Goal: Navigation & Orientation: Find specific page/section

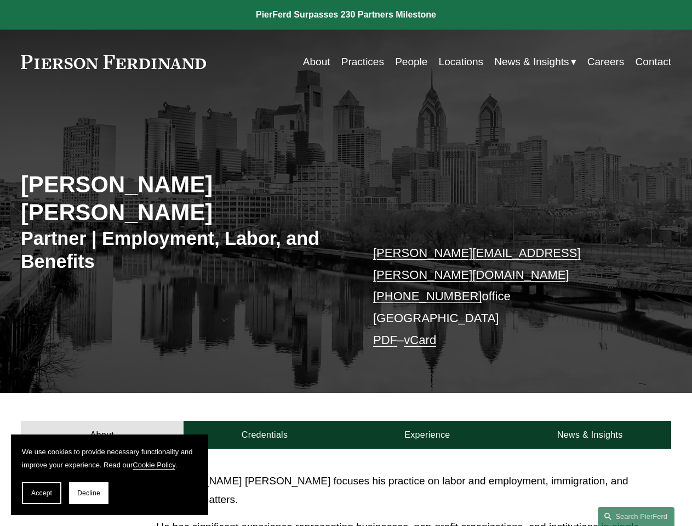
click at [42, 493] on span "Accept" at bounding box center [41, 493] width 21 height 8
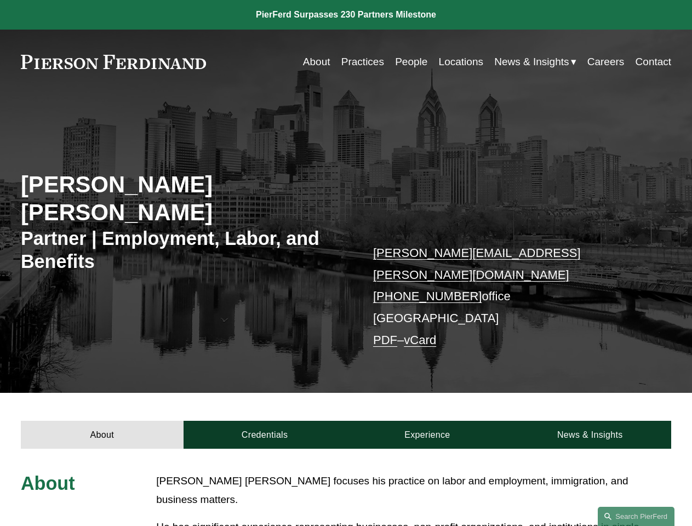
click at [636, 516] on link "Search this site" at bounding box center [636, 516] width 77 height 19
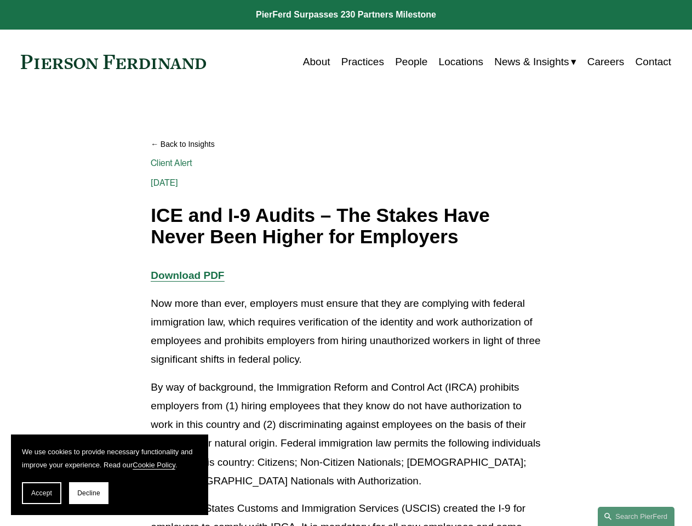
click at [42, 493] on span "Accept" at bounding box center [41, 493] width 21 height 8
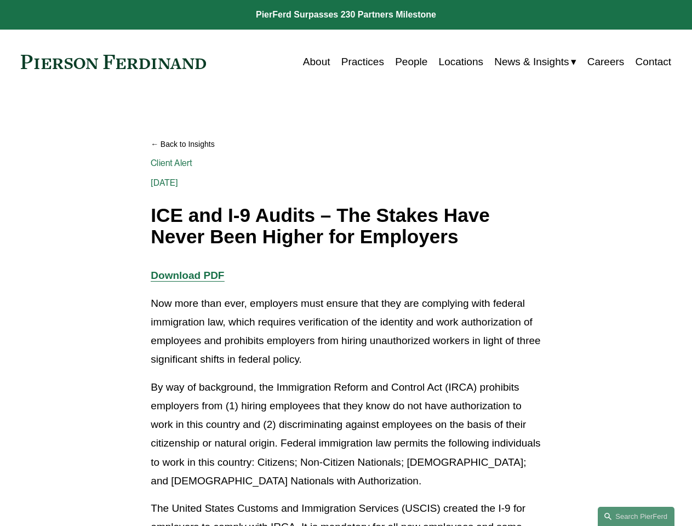
click at [636, 516] on link "Search this site" at bounding box center [636, 516] width 77 height 19
